Goal: Information Seeking & Learning: Find specific fact

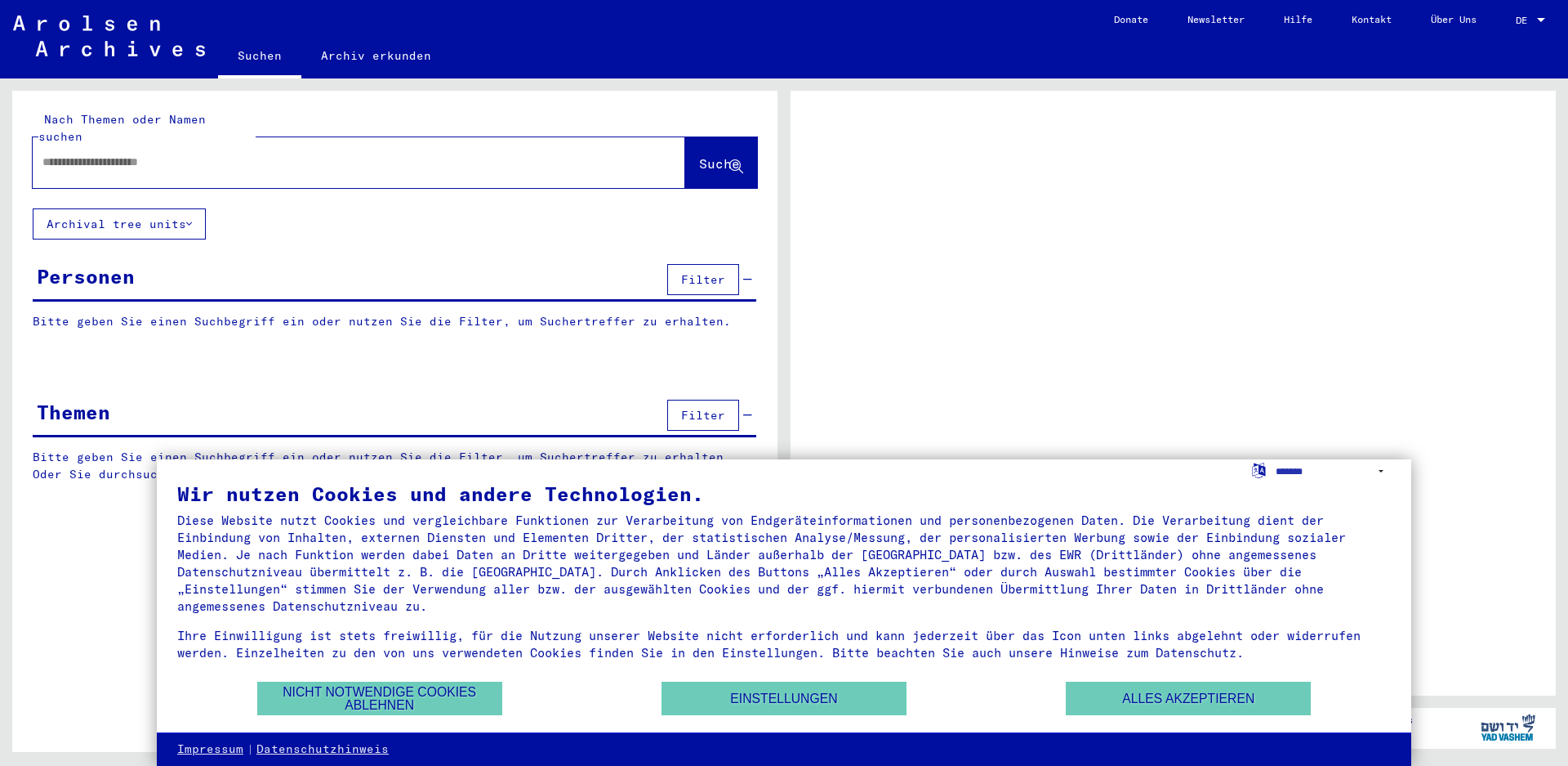
click at [157, 161] on div at bounding box center [339, 162] width 613 height 37
click at [157, 154] on input "text" at bounding box center [344, 162] width 604 height 17
type input "********"
click at [699, 155] on span "Suche" at bounding box center [720, 163] width 41 height 16
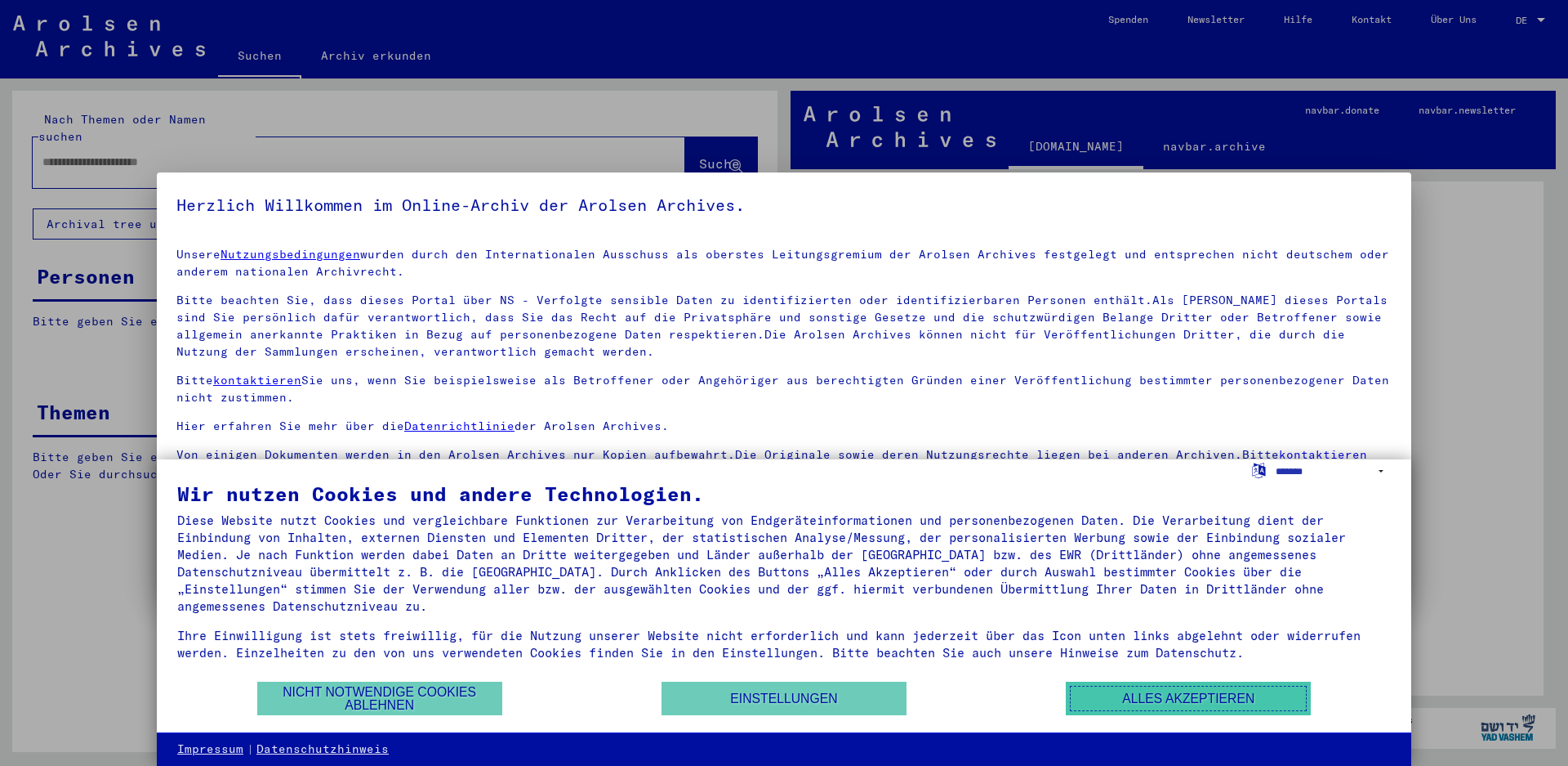
click at [1123, 693] on button "Alles akzeptieren" at bounding box center [1189, 699] width 245 height 34
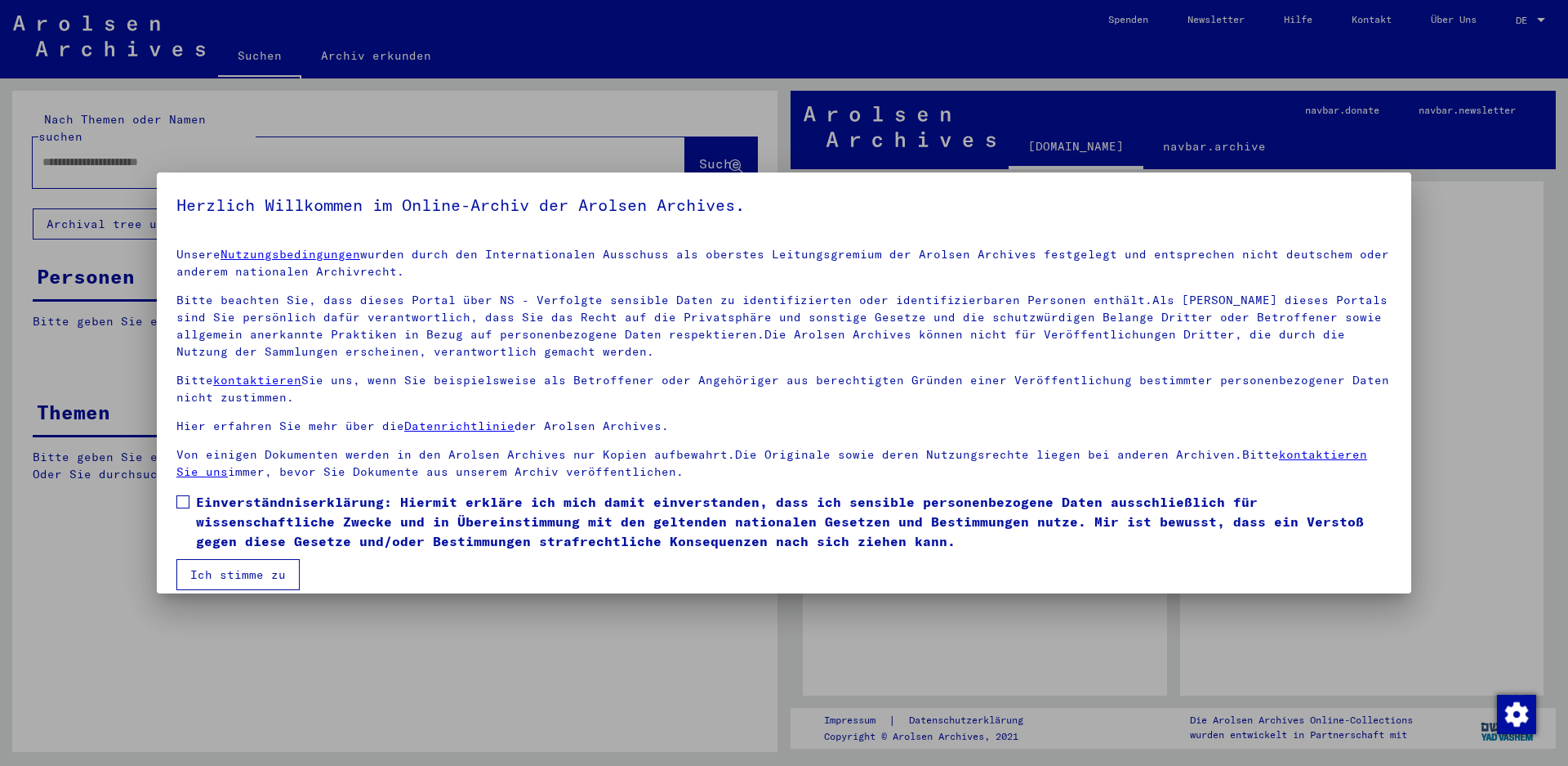
click at [181, 495] on span at bounding box center [183, 502] width 13 height 13
click at [249, 574] on button "Ich stimme zu" at bounding box center [238, 574] width 124 height 31
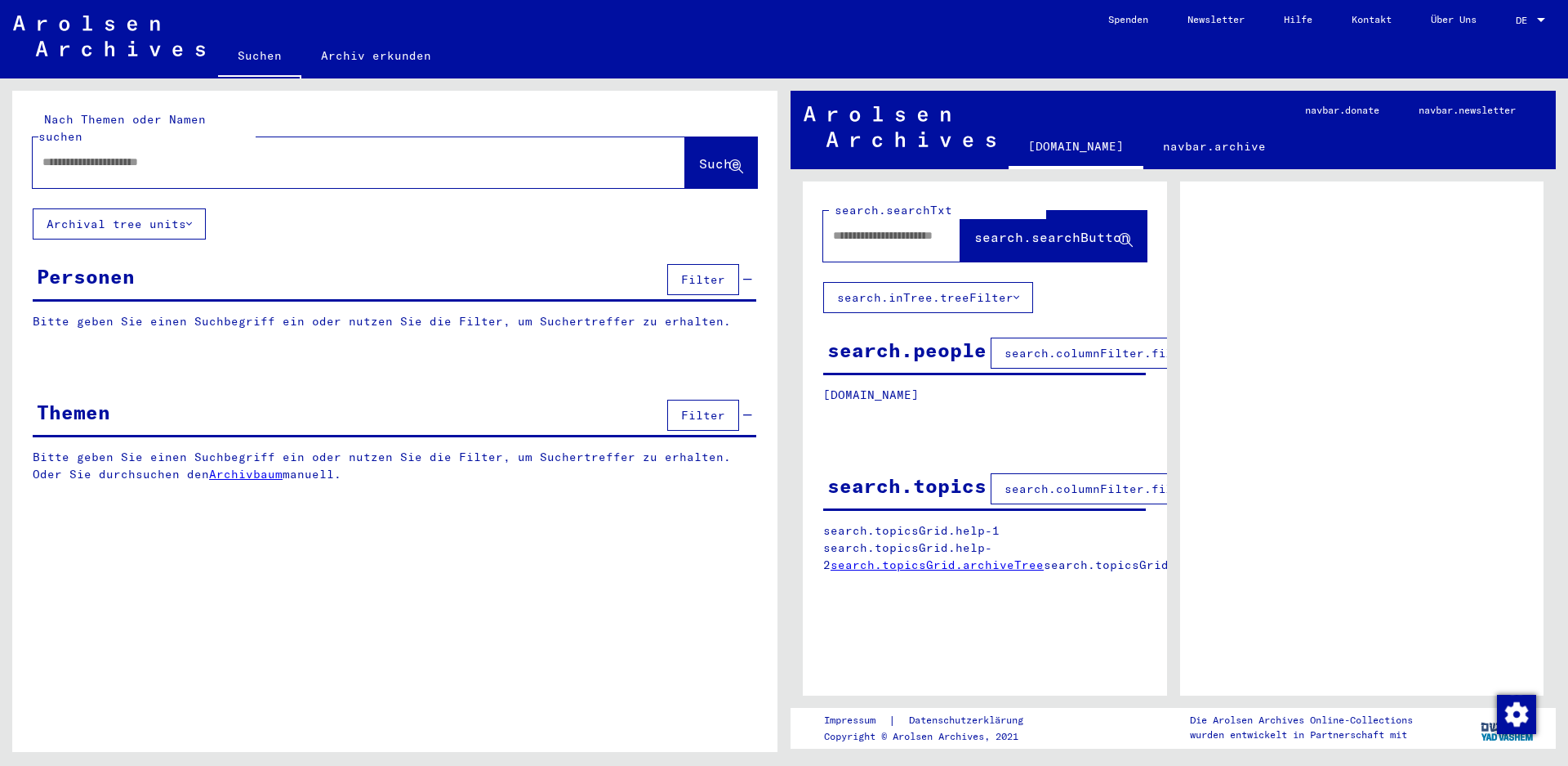
click at [156, 154] on input "text" at bounding box center [344, 162] width 604 height 17
click at [710, 138] on button "Suche" at bounding box center [721, 163] width 72 height 51
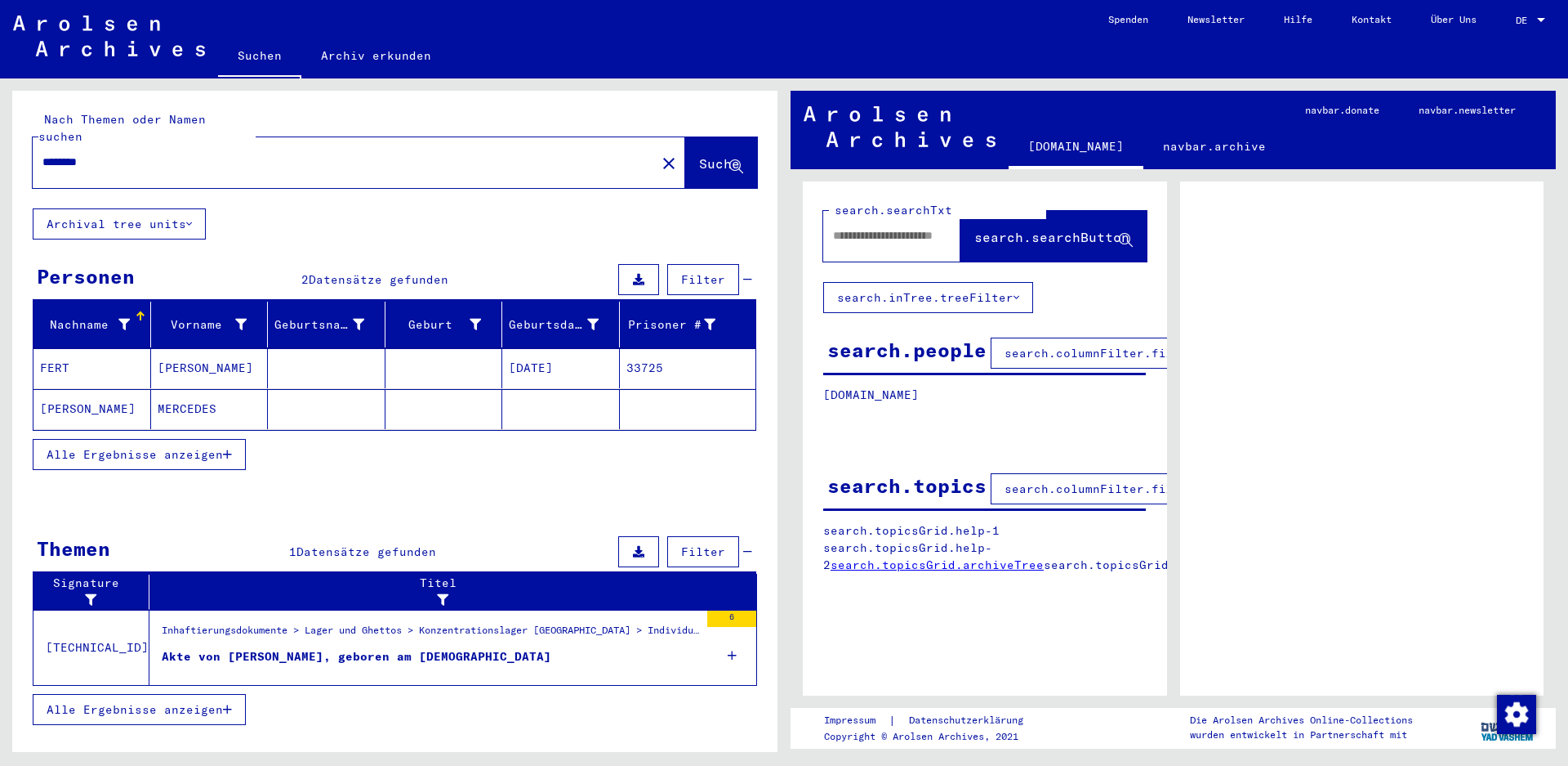
click at [176, 349] on mat-cell "[PERSON_NAME]" at bounding box center [210, 368] width 118 height 40
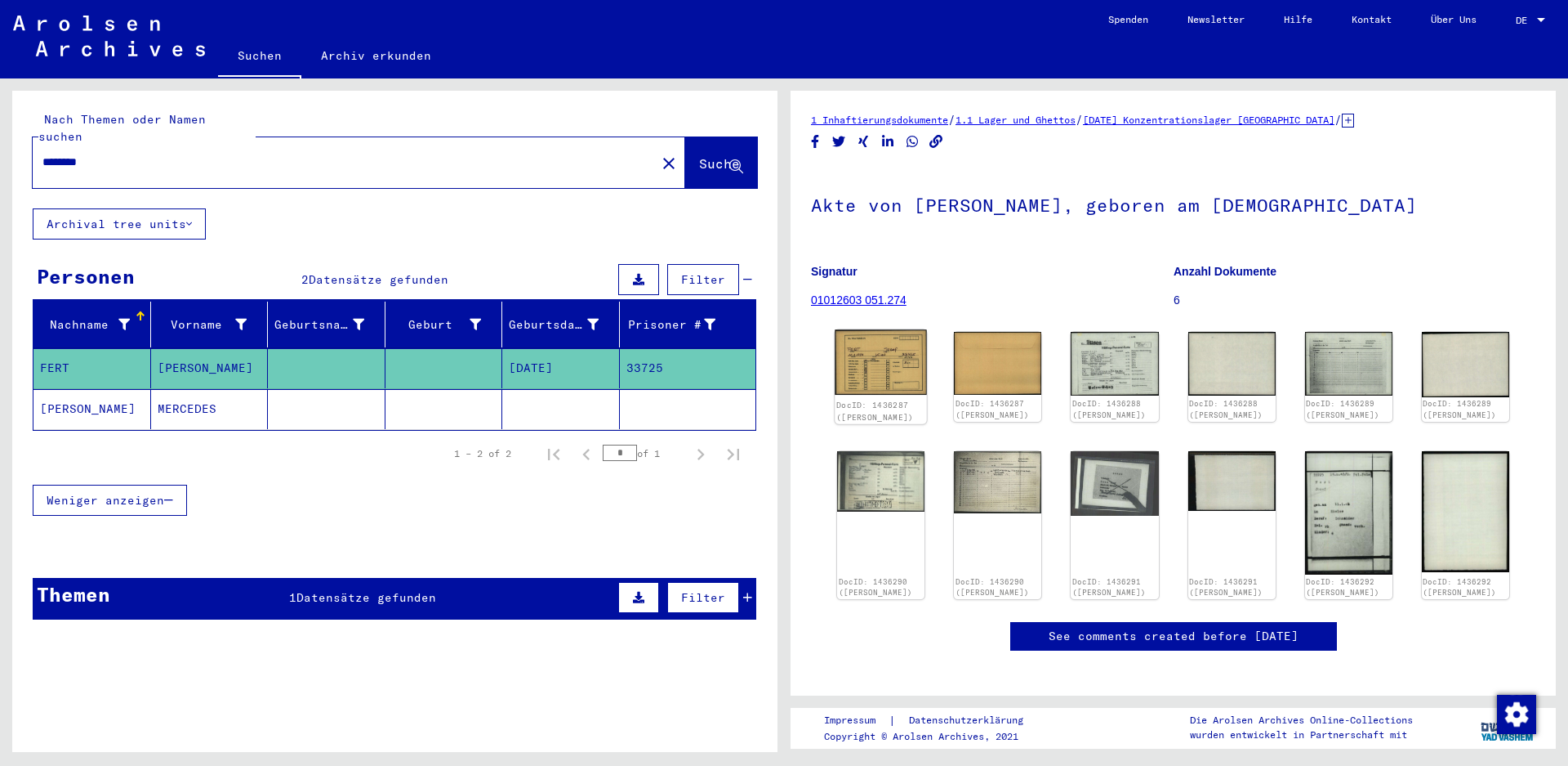
click at [873, 385] on img at bounding box center [881, 362] width 93 height 66
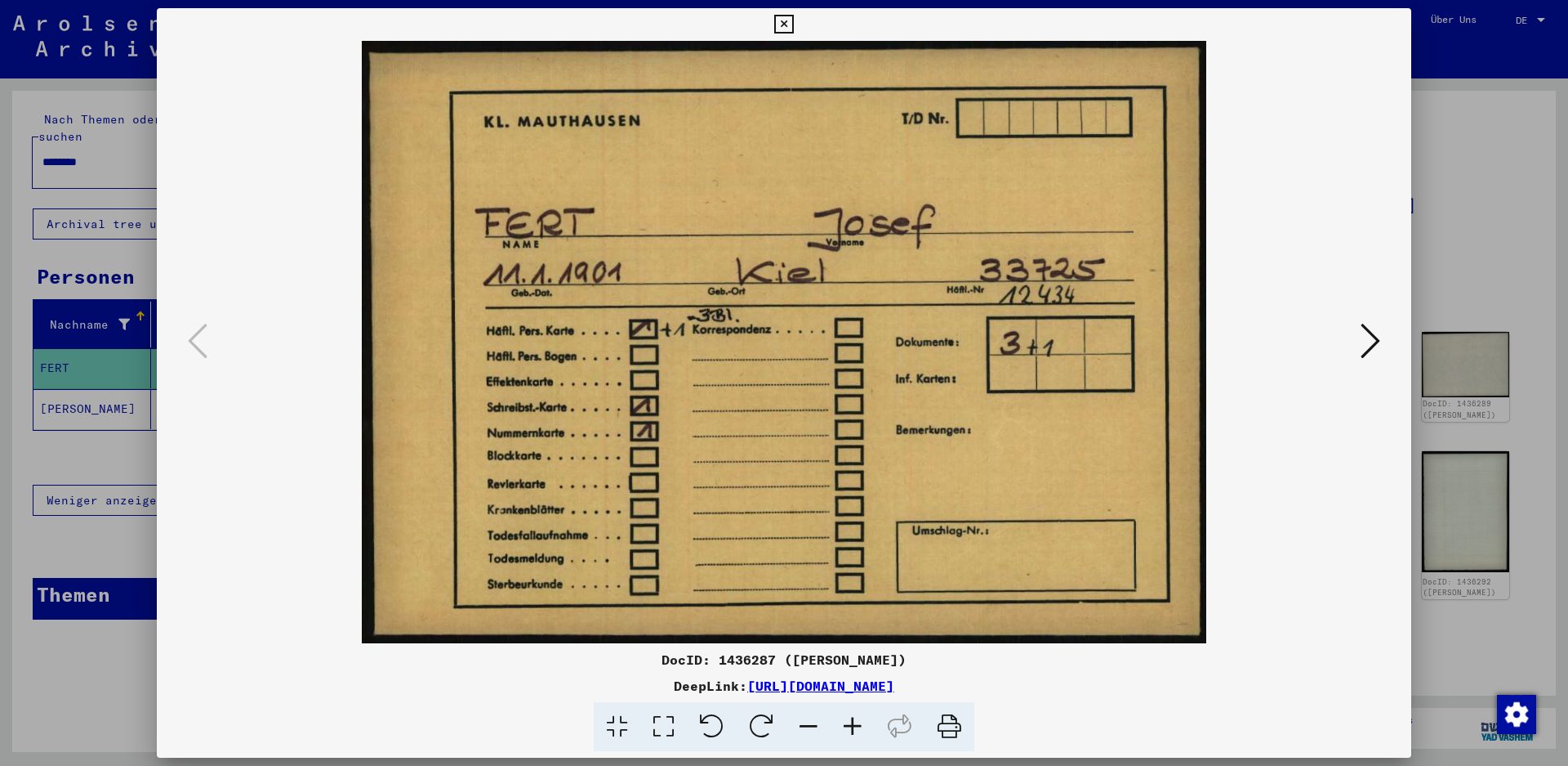
click at [793, 25] on icon at bounding box center [784, 24] width 19 height 20
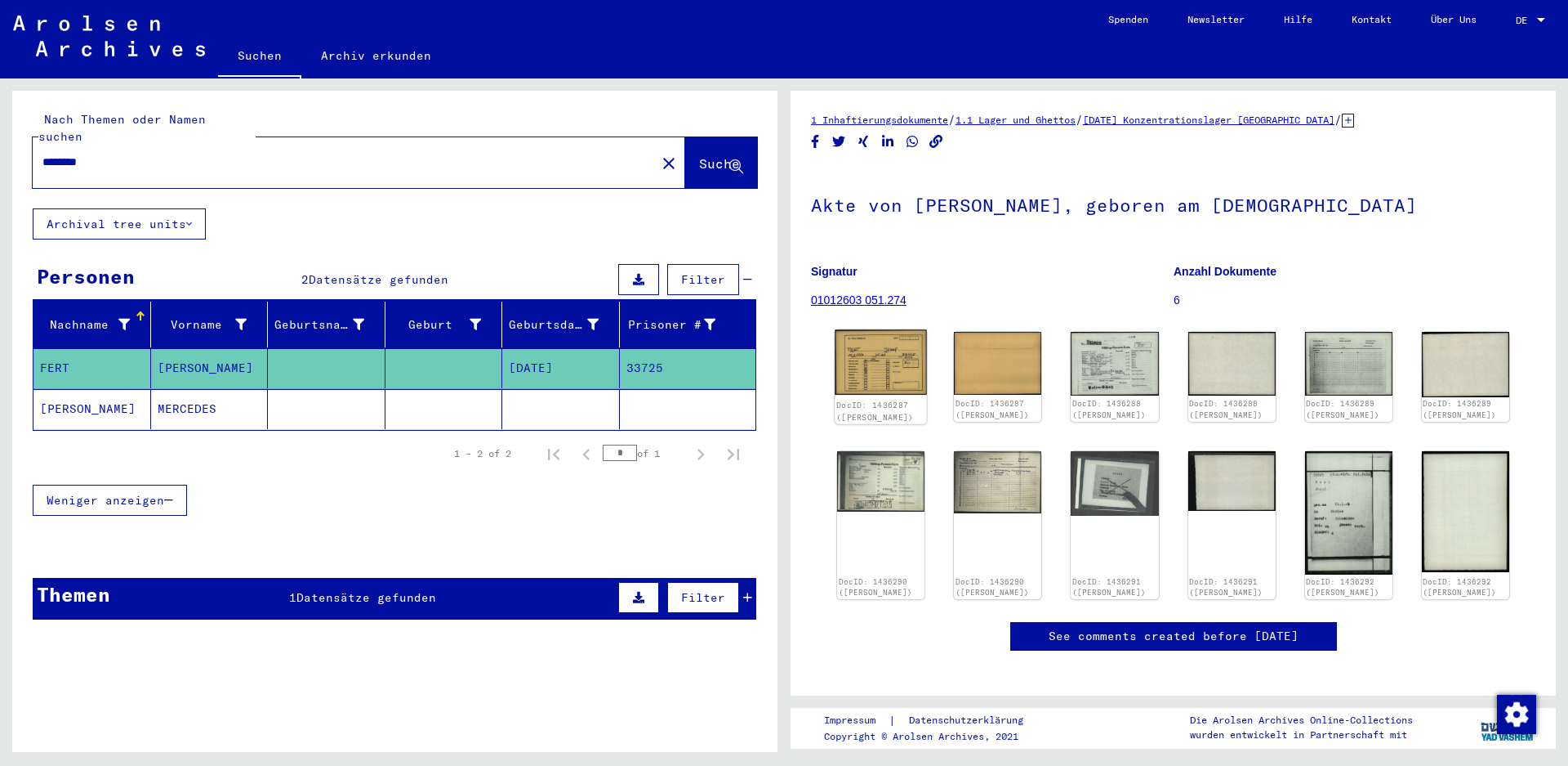
click at [879, 366] on img at bounding box center [881, 362] width 93 height 66
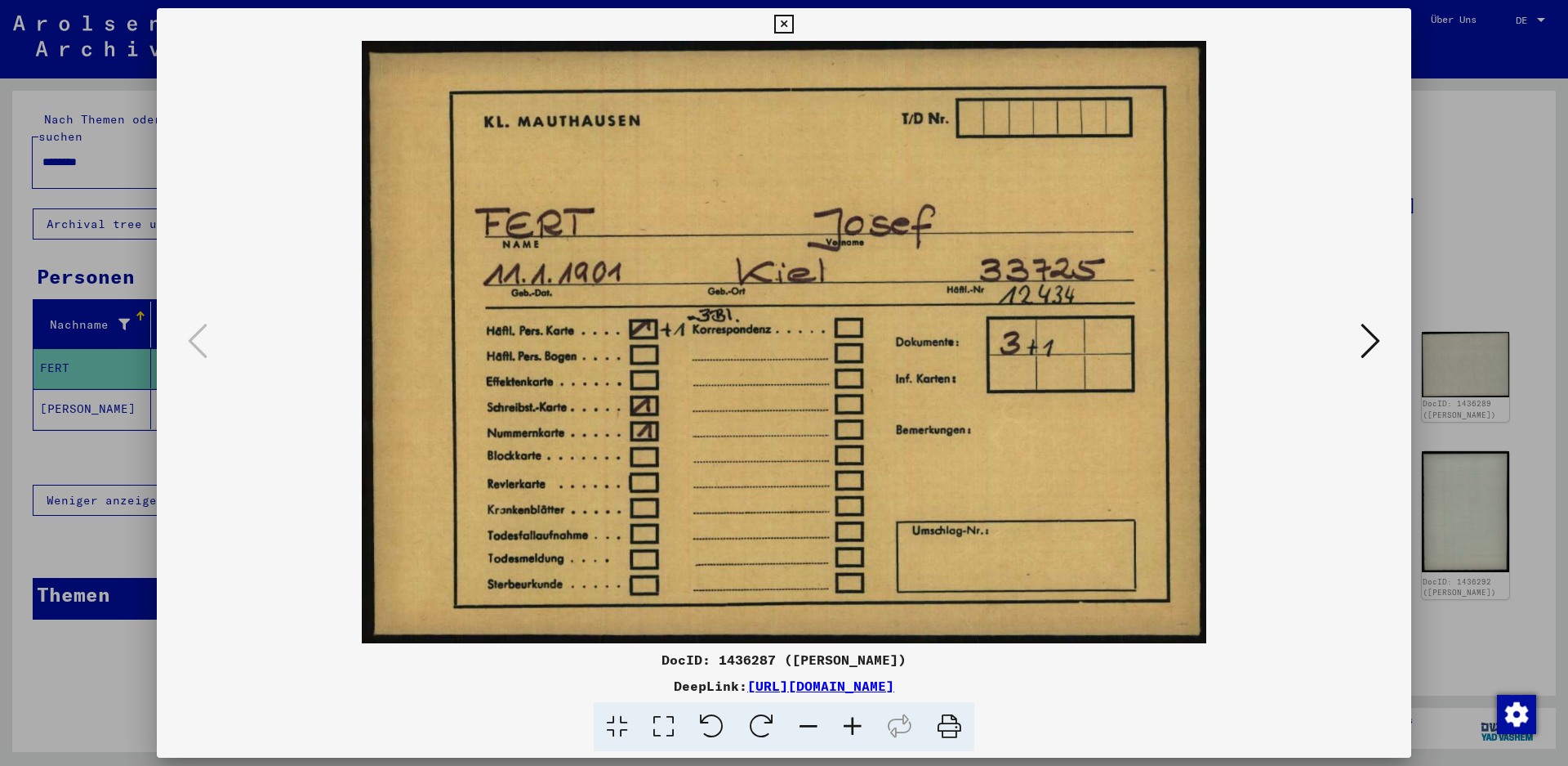
click at [793, 20] on icon at bounding box center [784, 24] width 19 height 20
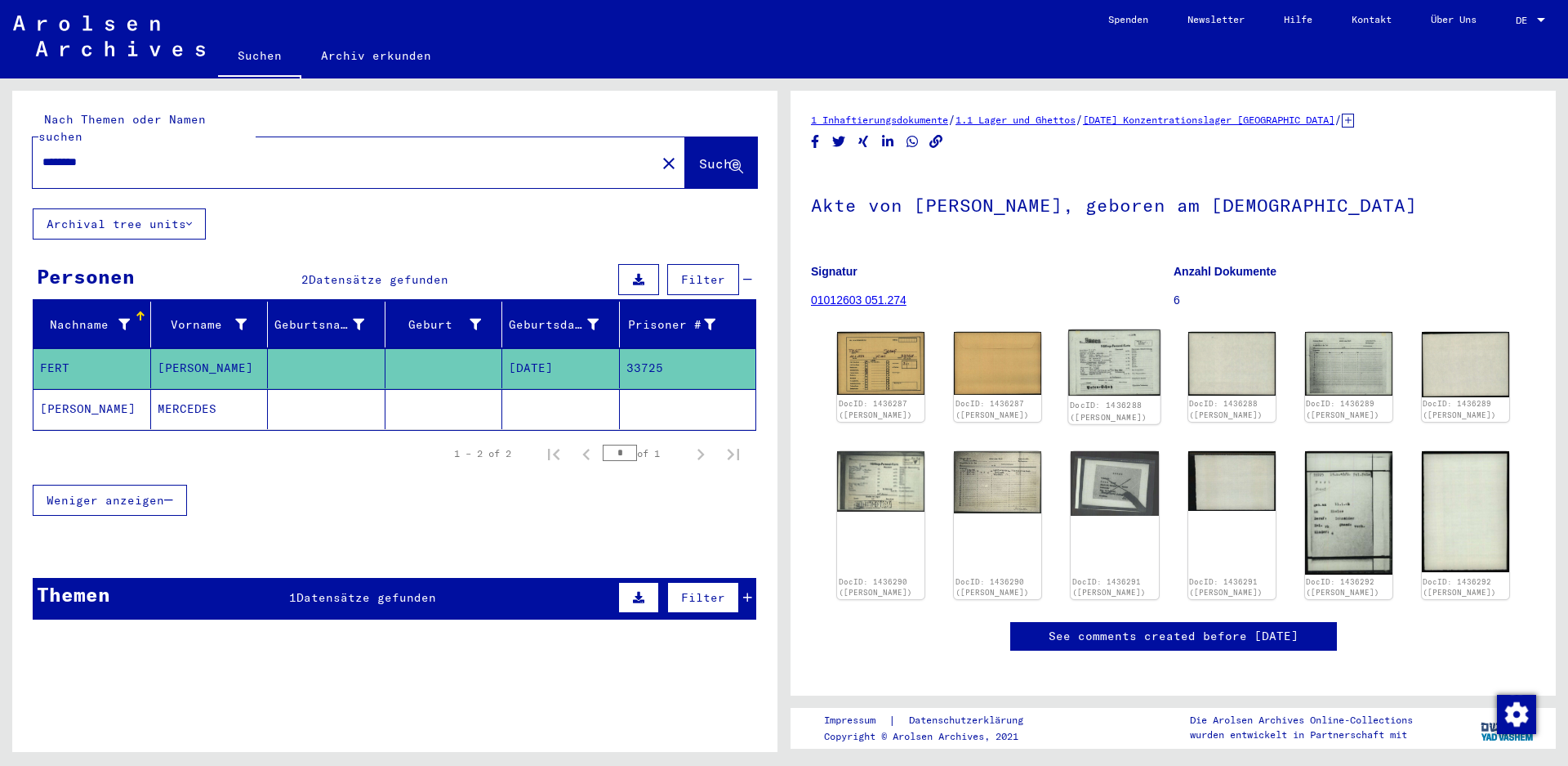
click at [1105, 359] on img at bounding box center [1115, 362] width 93 height 66
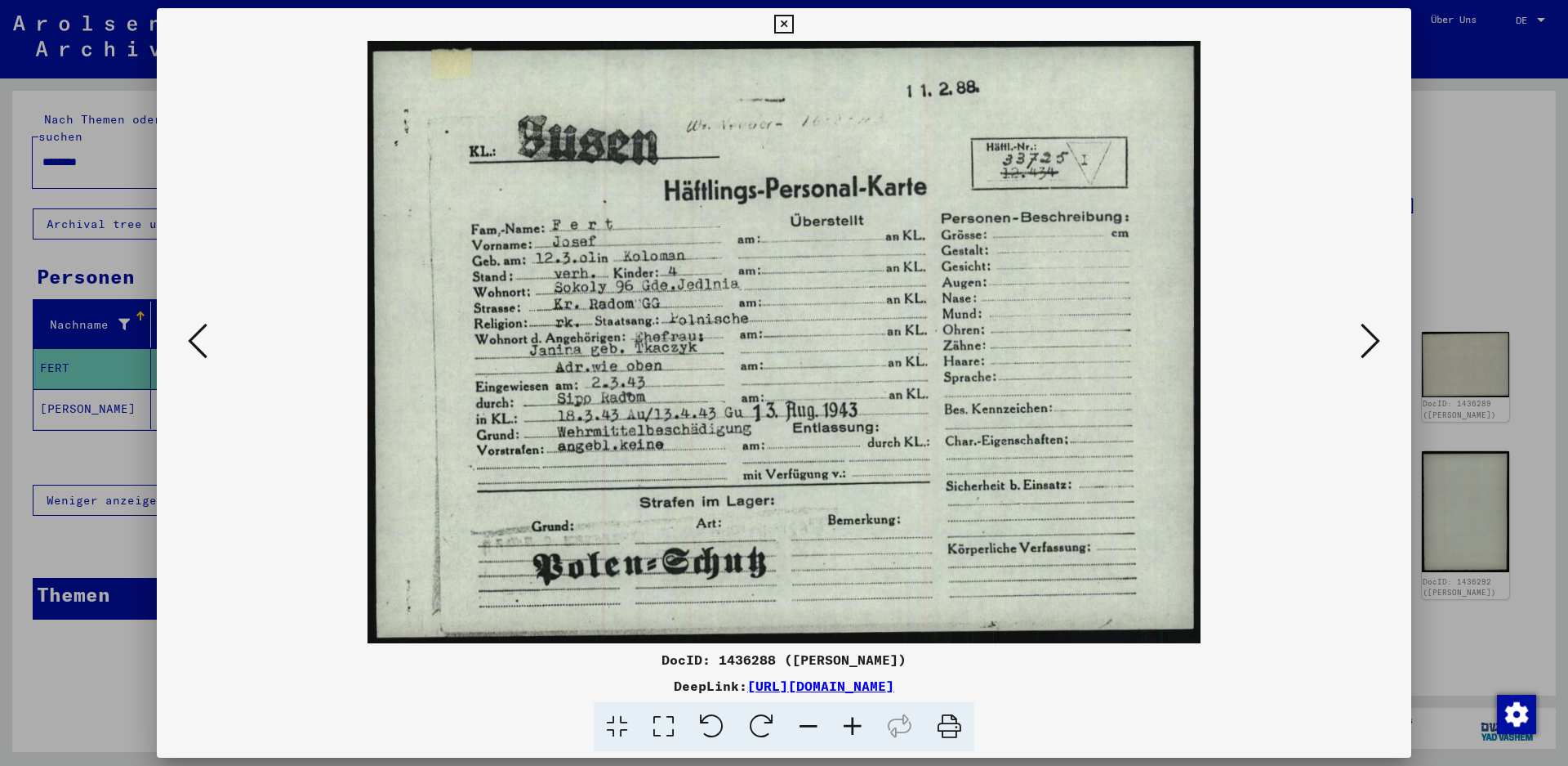
click at [793, 20] on icon at bounding box center [784, 24] width 19 height 20
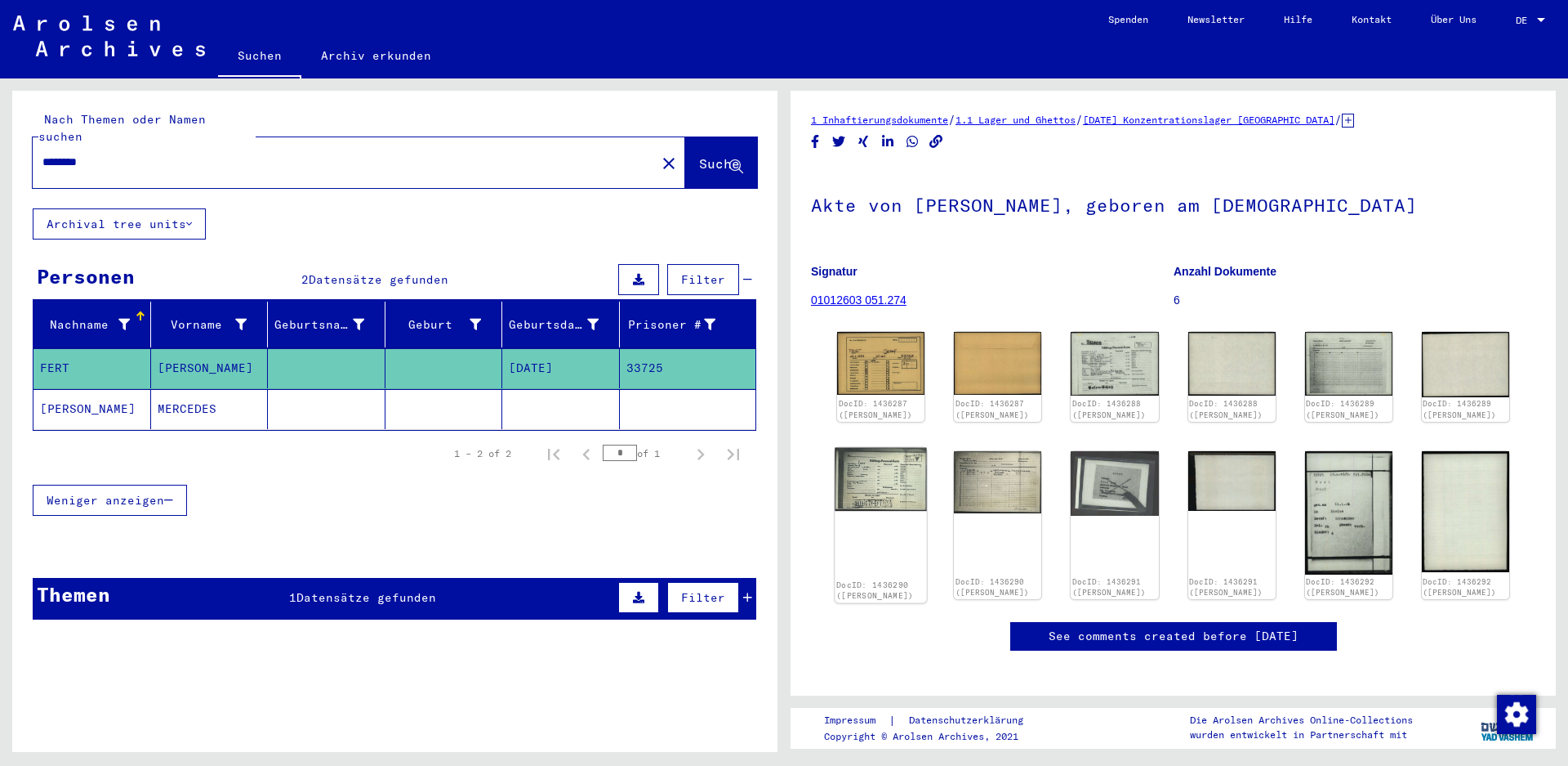
click at [895, 491] on img at bounding box center [881, 479] width 93 height 64
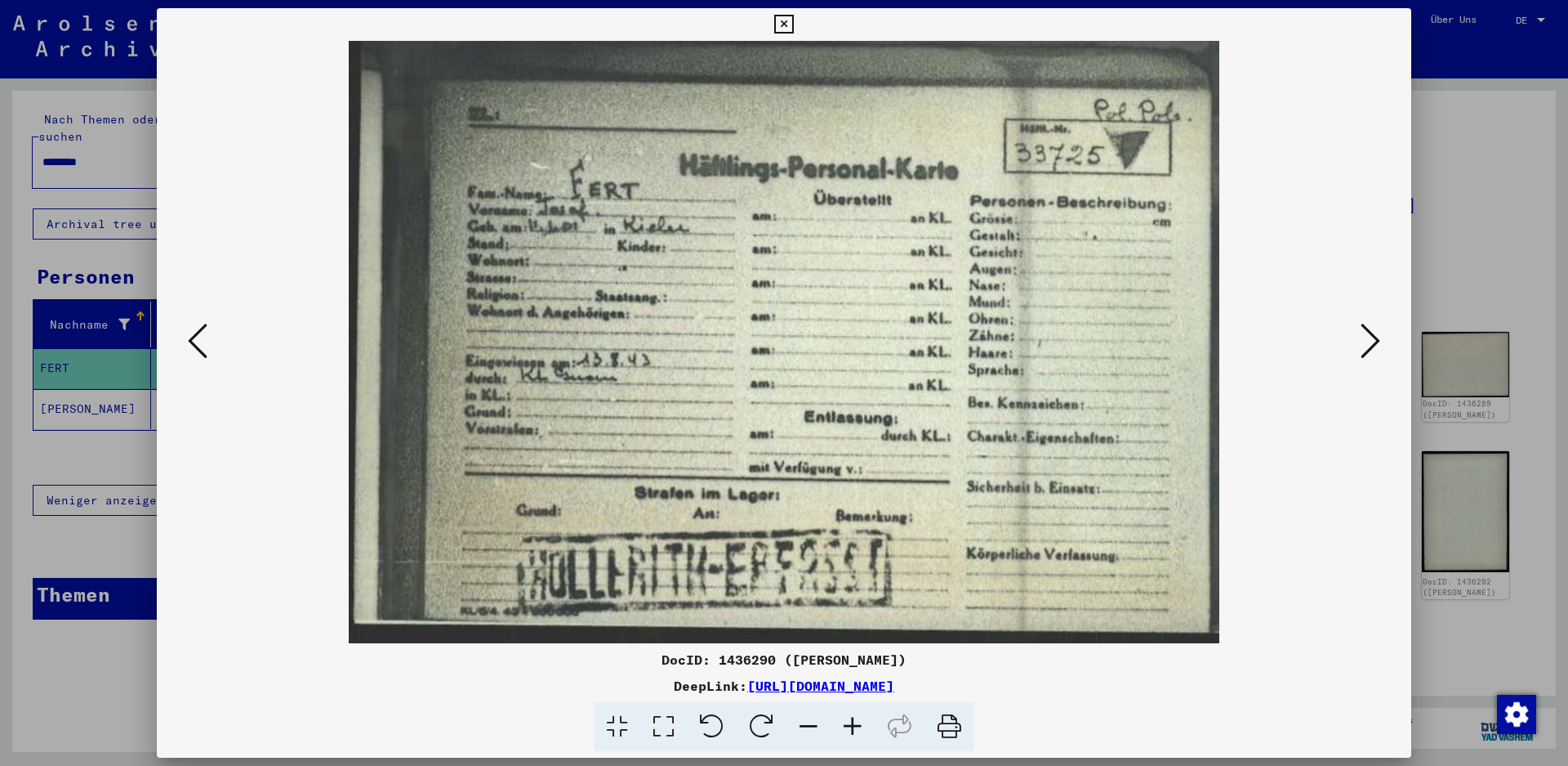
click at [793, 22] on icon at bounding box center [784, 24] width 19 height 20
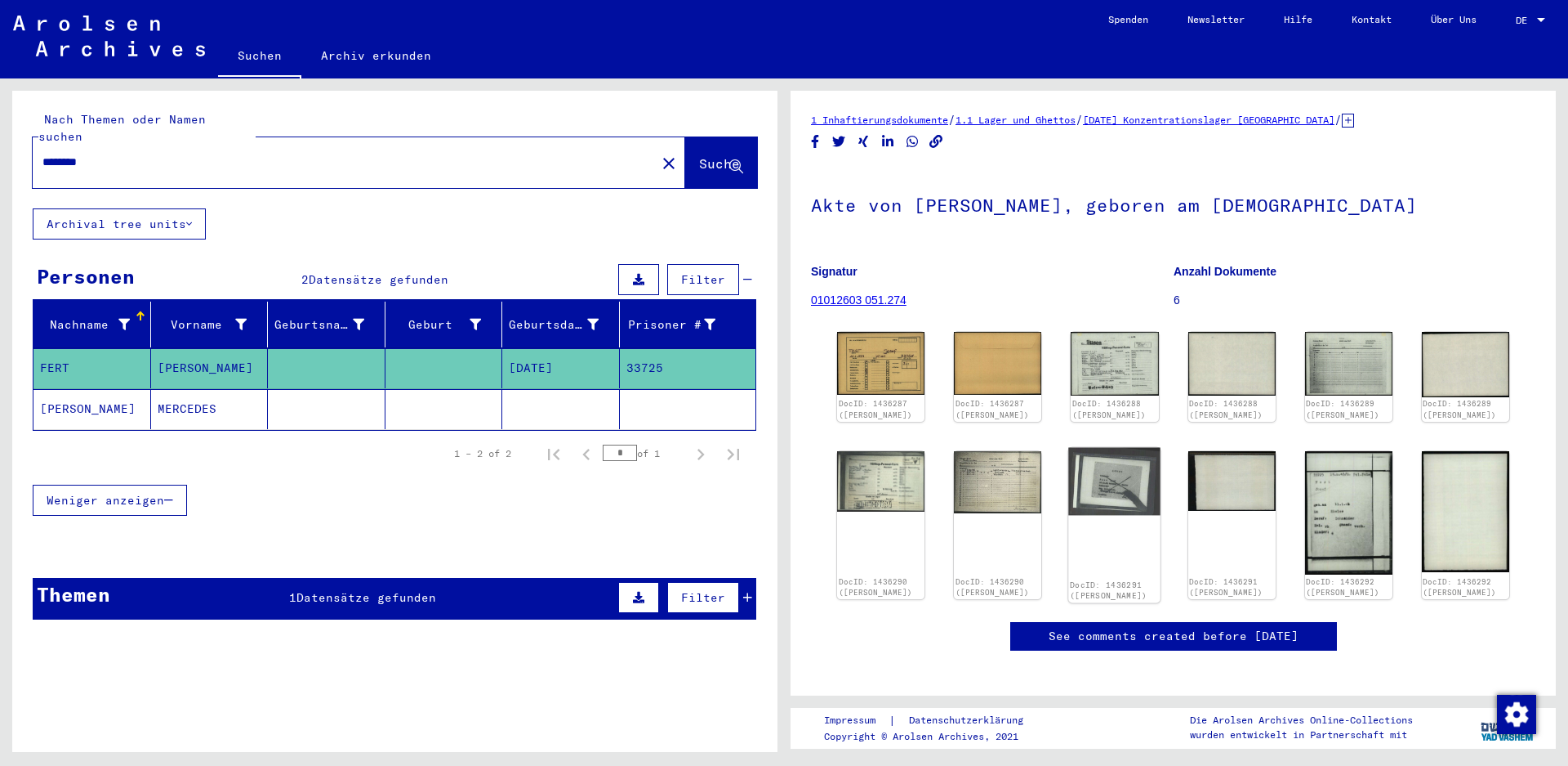
click at [1106, 476] on img at bounding box center [1115, 480] width 93 height 67
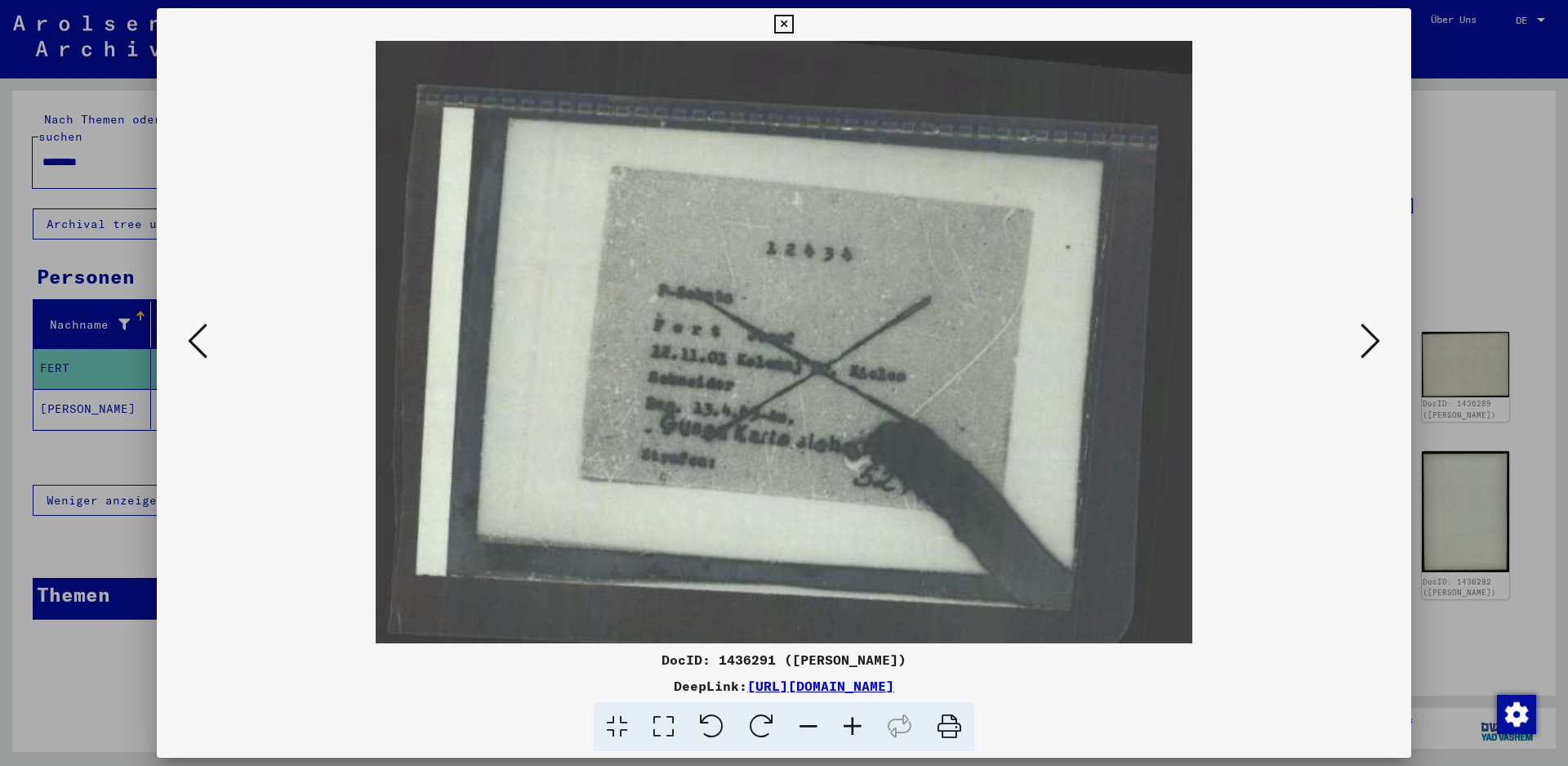
click at [793, 24] on icon at bounding box center [784, 24] width 19 height 20
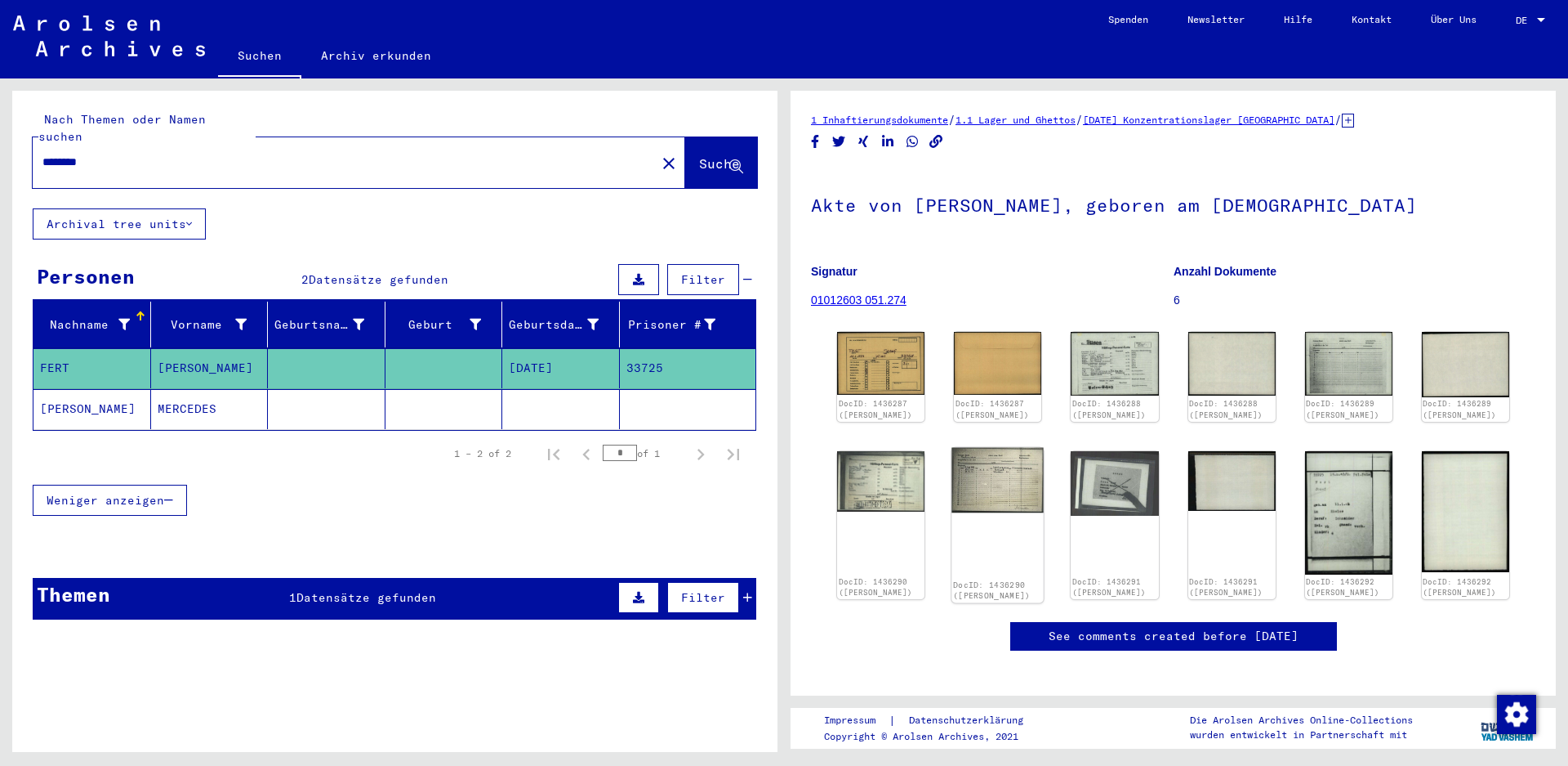
click at [998, 486] on img at bounding box center [998, 479] width 93 height 66
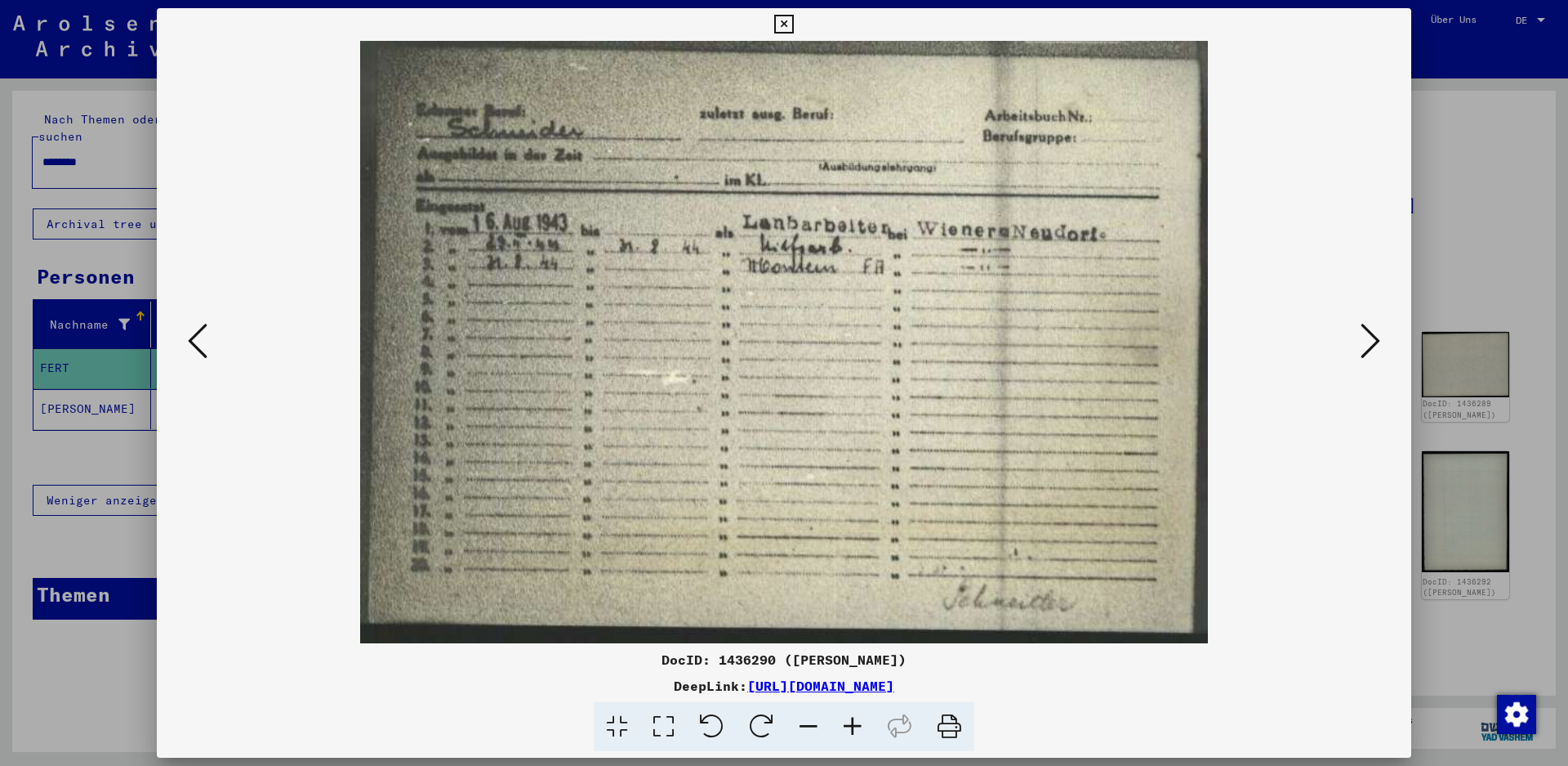
click at [793, 23] on icon at bounding box center [784, 24] width 19 height 20
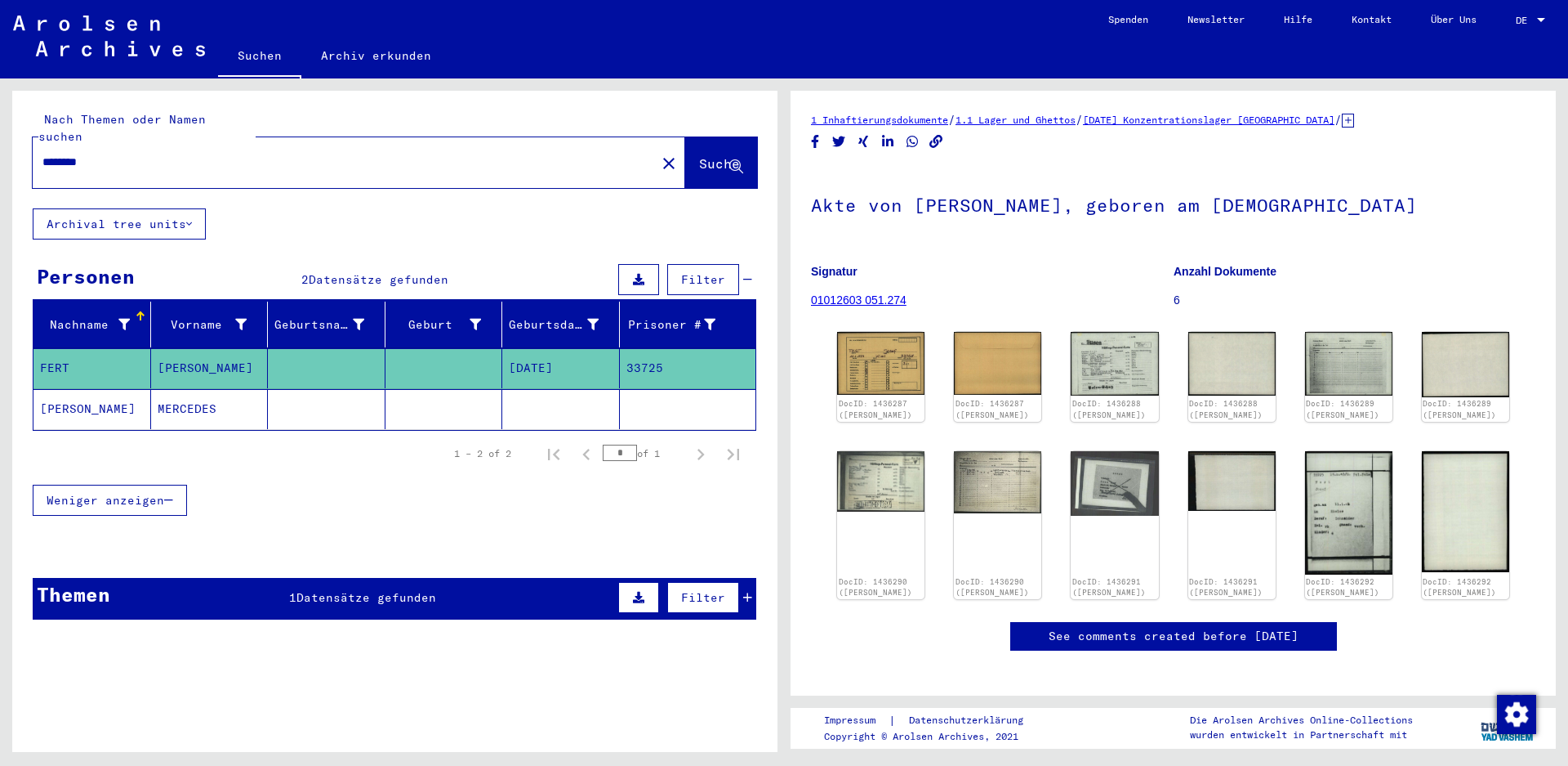
click at [67, 389] on mat-cell "[PERSON_NAME]" at bounding box center [93, 408] width 118 height 40
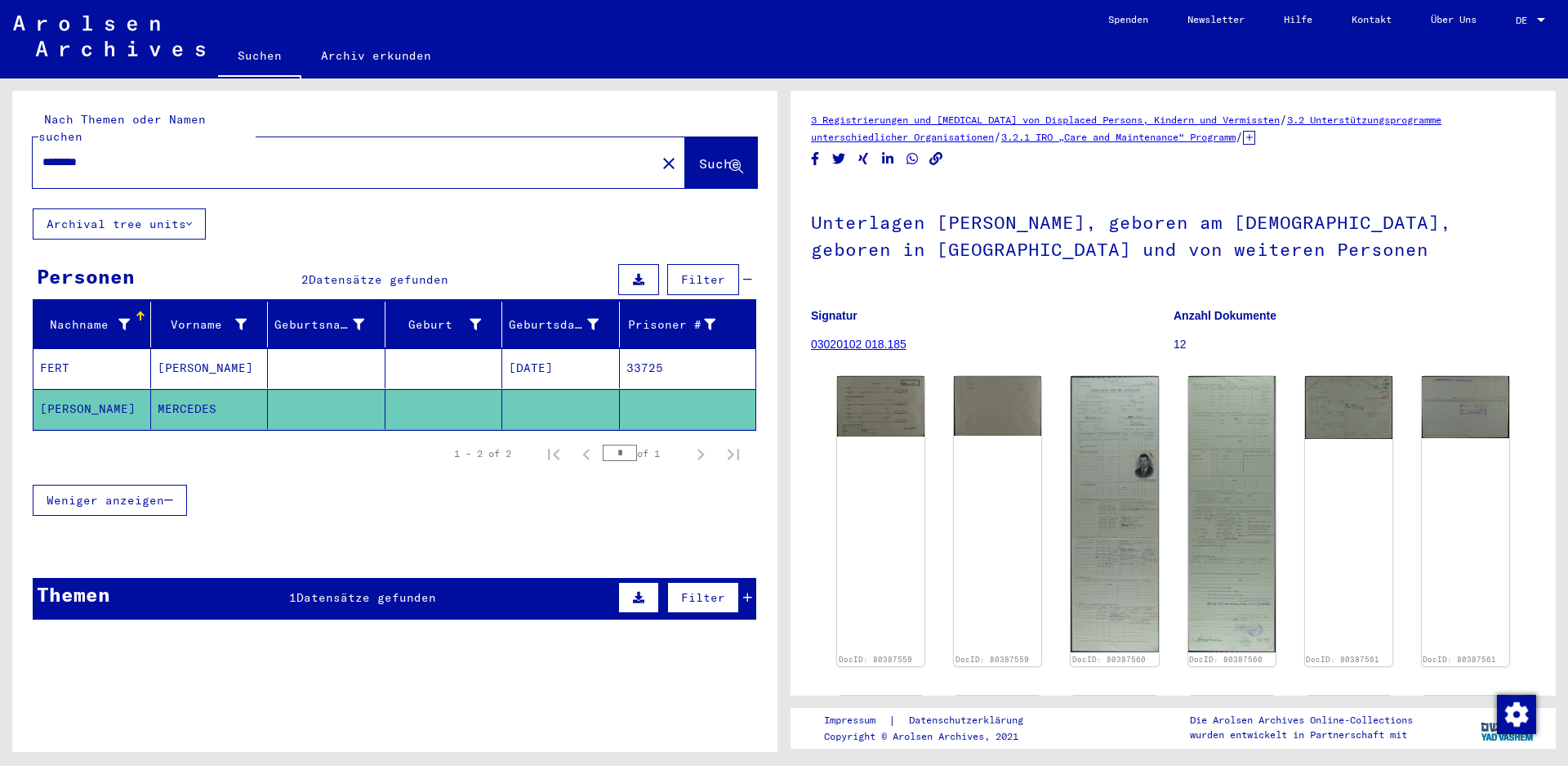
click at [1056, 440] on div "DocID: 80387559 DocID: 80387559 DocID: 80387560 DocID: 80387560 DocID: 80387561…" at bounding box center [1173, 702] width 685 height 668
click at [1085, 430] on img at bounding box center [1115, 514] width 93 height 290
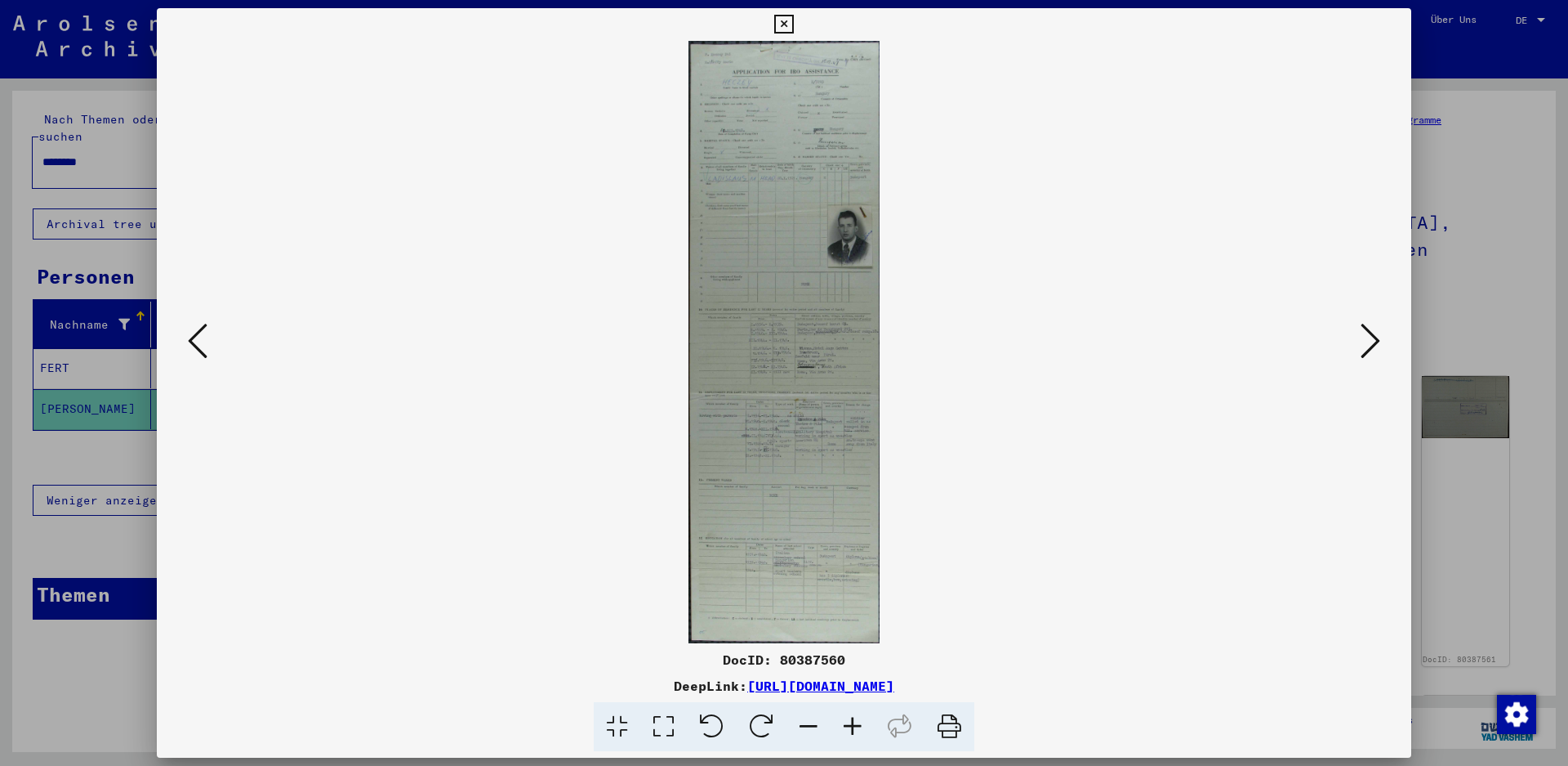
click at [793, 22] on icon at bounding box center [784, 24] width 19 height 20
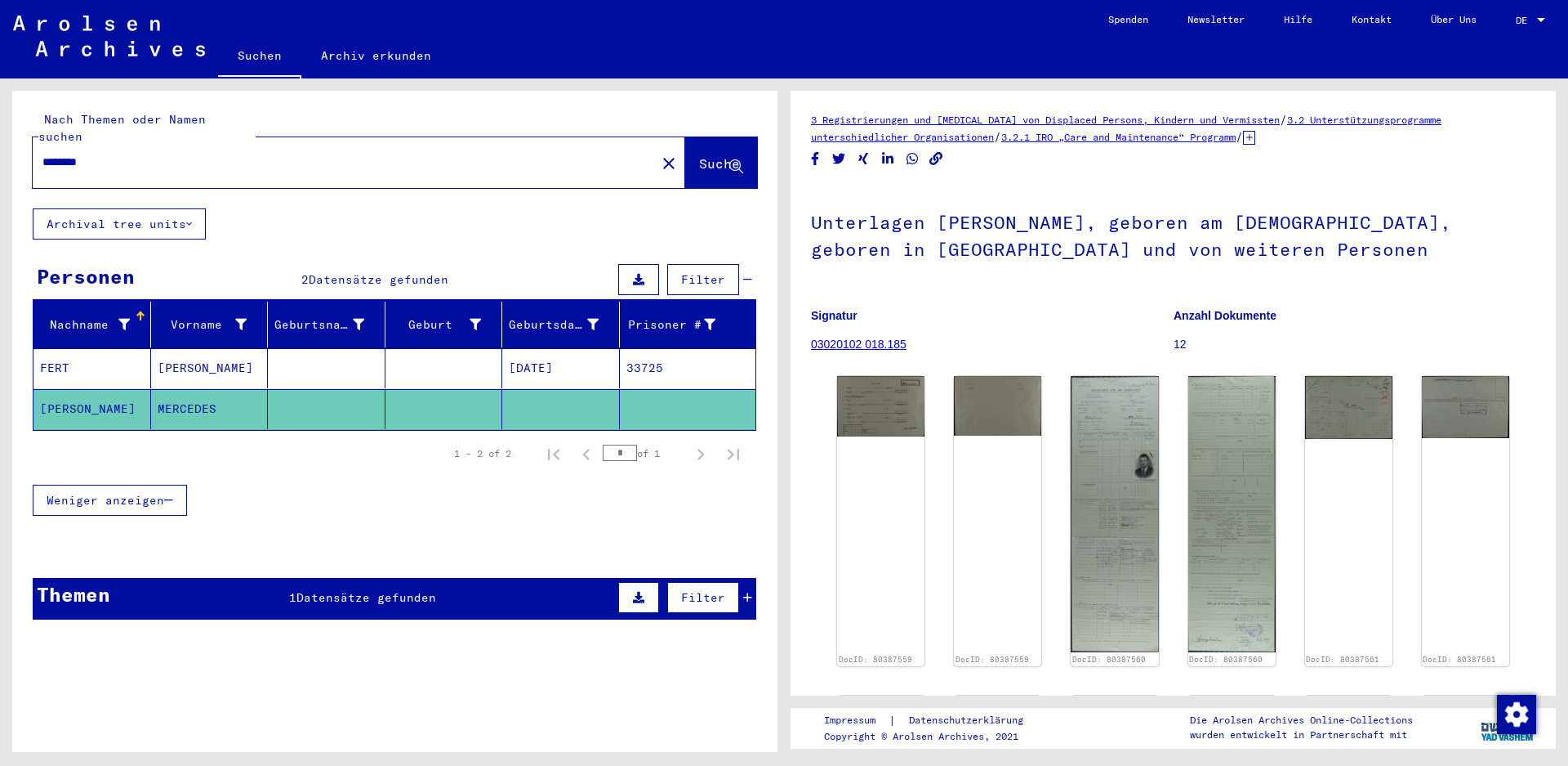
click at [125, 154] on input "********" at bounding box center [344, 162] width 604 height 17
type input "*"
click at [709, 155] on span "Suche" at bounding box center [720, 163] width 41 height 16
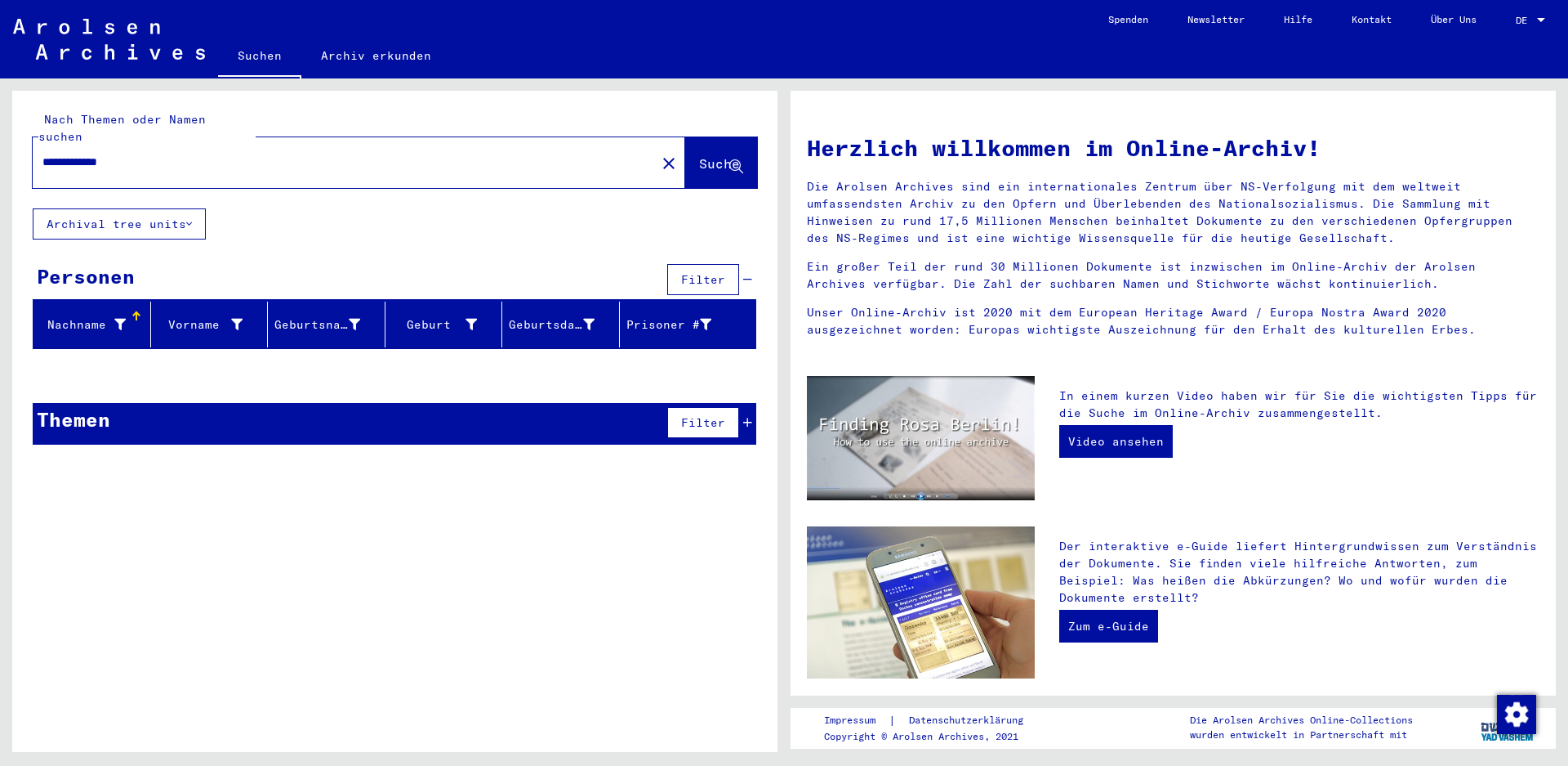
click at [699, 155] on span "Suche" at bounding box center [720, 163] width 41 height 16
click at [715, 155] on span "Suche" at bounding box center [720, 163] width 41 height 16
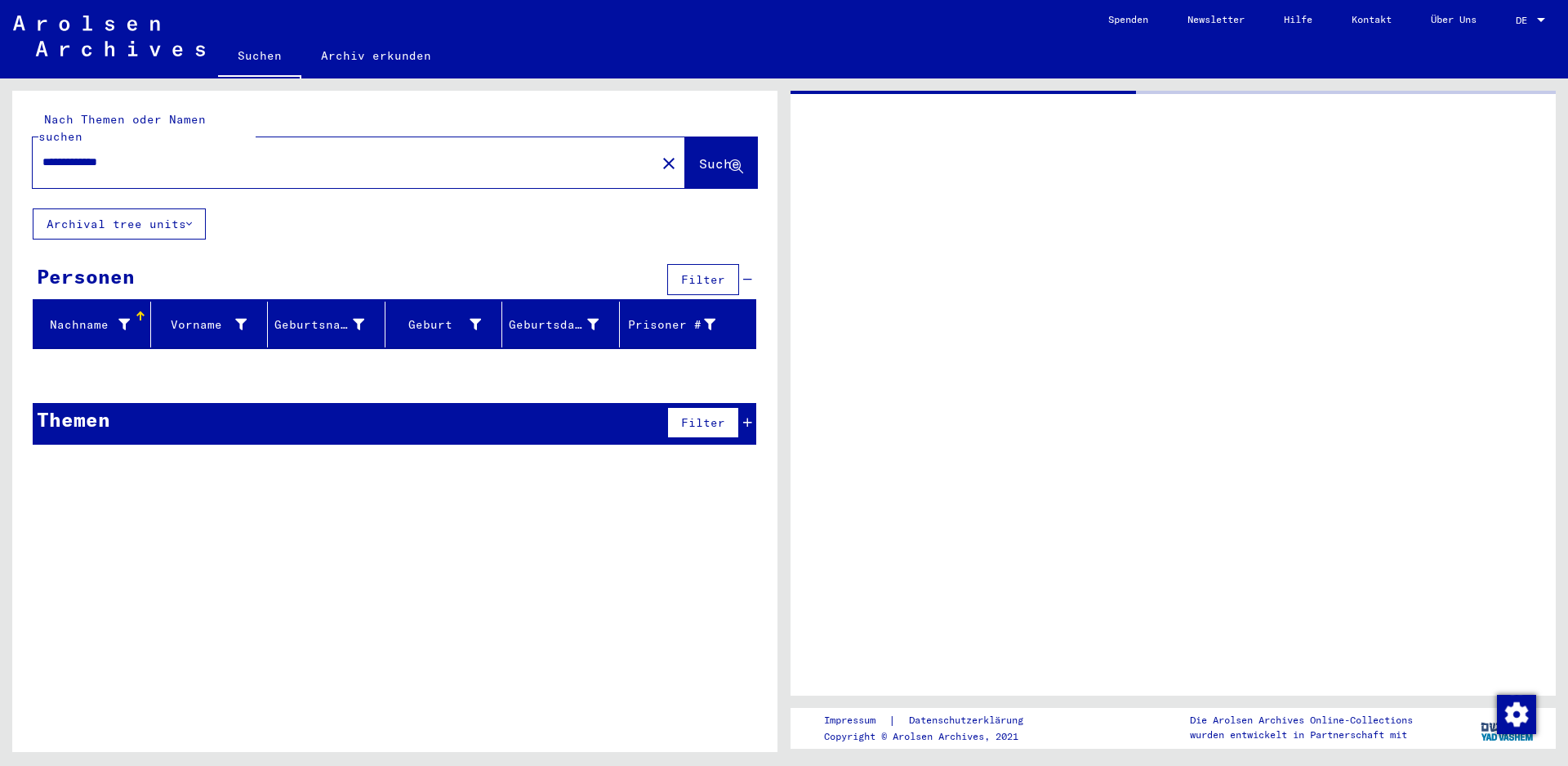
type input "********"
